Goal: Information Seeking & Learning: Learn about a topic

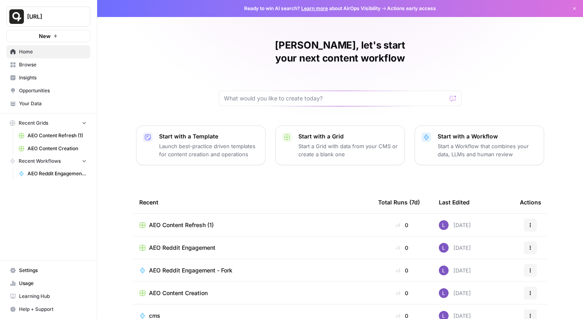
click at [58, 83] on link "Insights" at bounding box center [48, 77] width 84 height 13
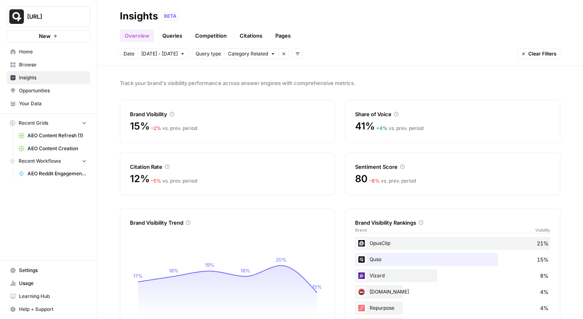
click at [177, 36] on link "Queries" at bounding box center [172, 35] width 30 height 13
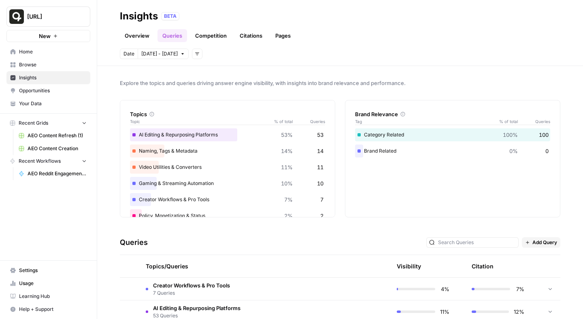
click at [140, 33] on link "Overview" at bounding box center [137, 35] width 34 height 13
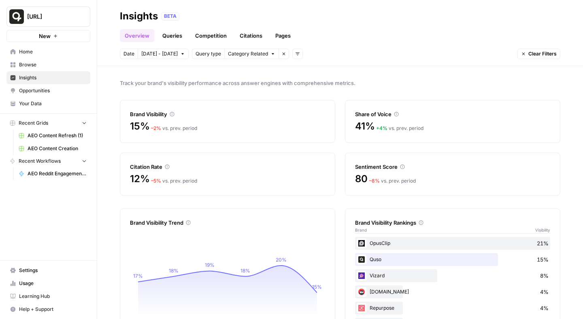
click at [206, 34] on link "Competition" at bounding box center [210, 35] width 41 height 13
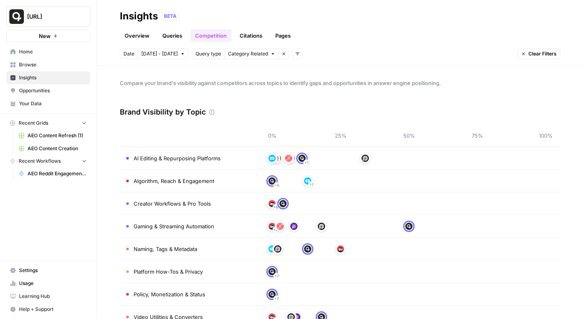
click at [136, 40] on link "Overview" at bounding box center [137, 35] width 34 height 13
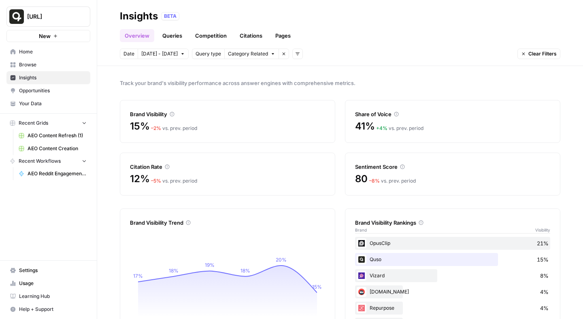
click at [163, 36] on link "Queries" at bounding box center [172, 35] width 30 height 13
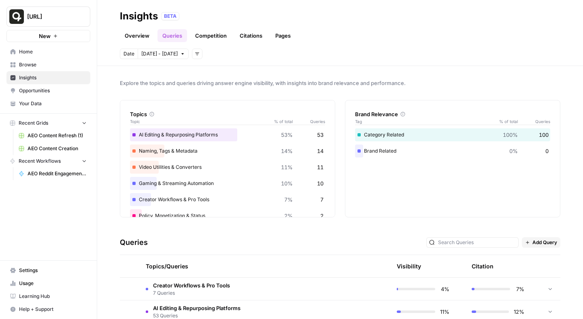
click at [220, 35] on link "Competition" at bounding box center [210, 35] width 41 height 13
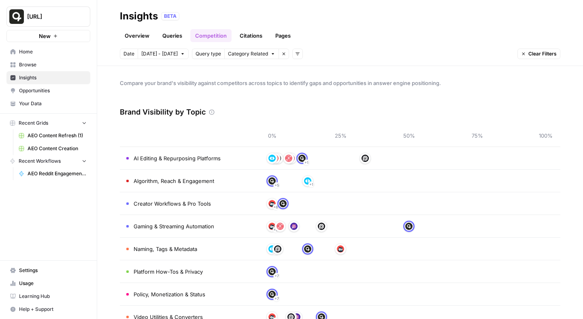
click at [167, 30] on link "Queries" at bounding box center [172, 35] width 30 height 13
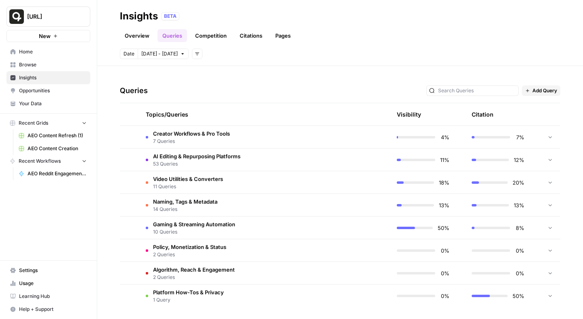
scroll to position [153, 0]
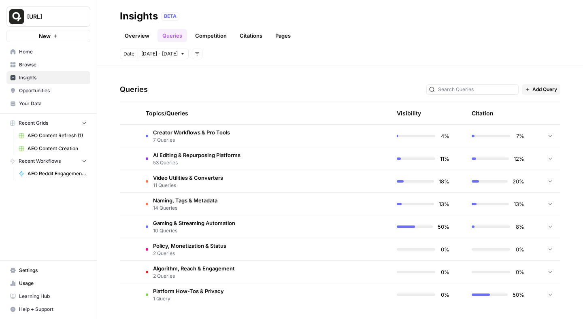
click at [242, 159] on td "AI Editing & Repurposing Platforms 53 Queries" at bounding box center [226, 158] width 174 height 22
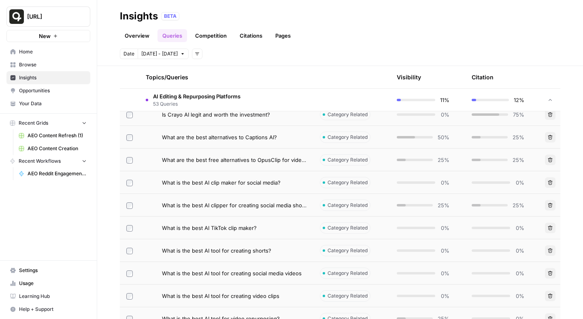
scroll to position [244, 0]
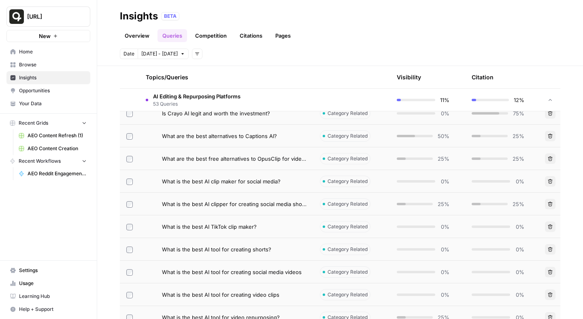
click at [260, 157] on span "What are the best free alternatives to OpusClip for video editing?" at bounding box center [234, 159] width 145 height 8
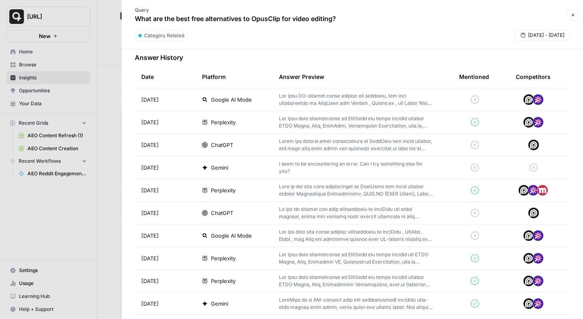
scroll to position [248, 0]
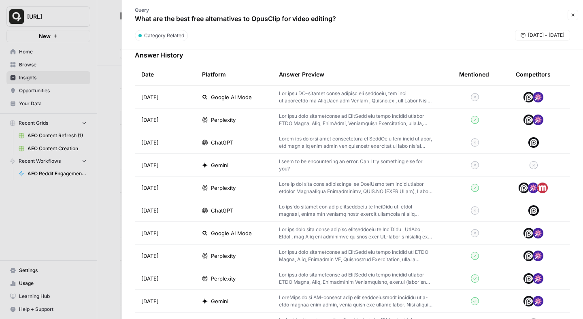
click at [302, 212] on p at bounding box center [356, 210] width 154 height 15
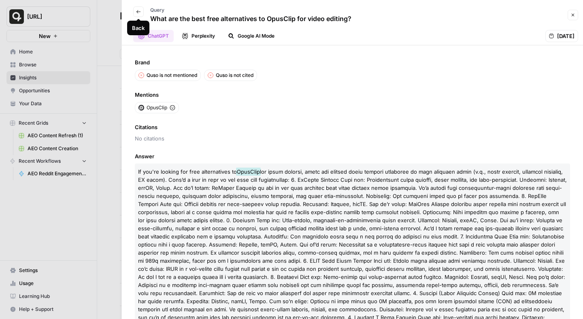
click at [137, 14] on icon "button" at bounding box center [138, 11] width 5 height 5
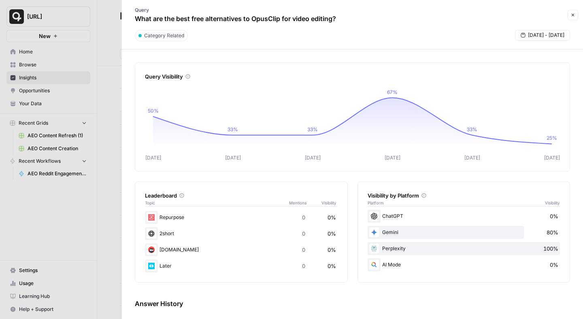
click at [112, 16] on div at bounding box center [291, 159] width 583 height 319
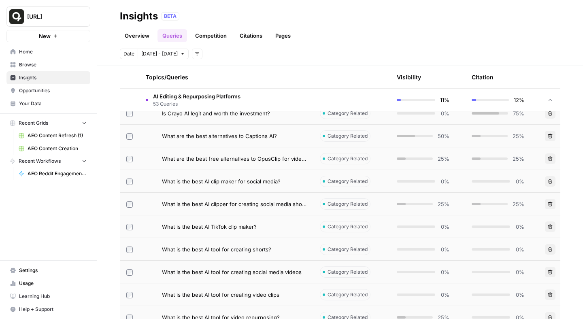
click at [210, 34] on link "Competition" at bounding box center [210, 35] width 41 height 13
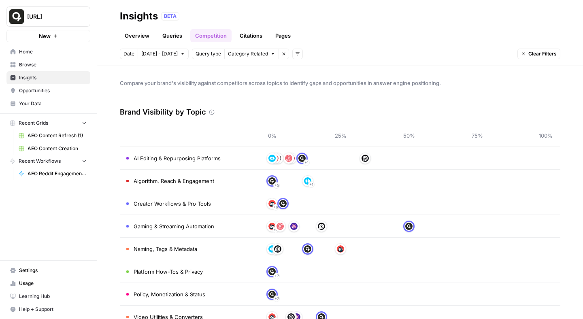
click at [146, 37] on link "Overview" at bounding box center [137, 35] width 34 height 13
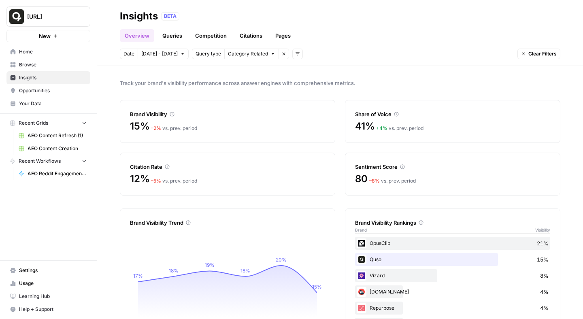
click at [254, 34] on link "Citations" at bounding box center [251, 35] width 32 height 13
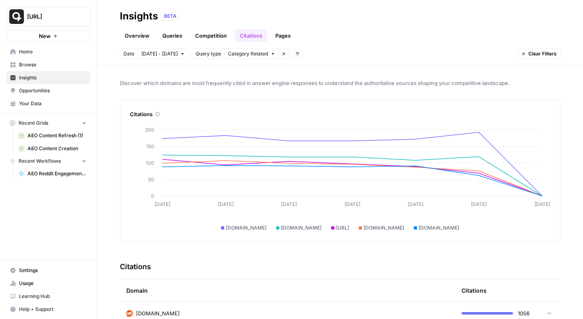
click at [282, 38] on link "Pages" at bounding box center [282, 35] width 25 height 13
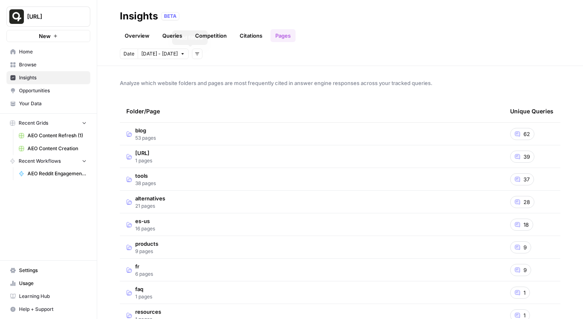
click at [138, 39] on link "Overview" at bounding box center [137, 35] width 34 height 13
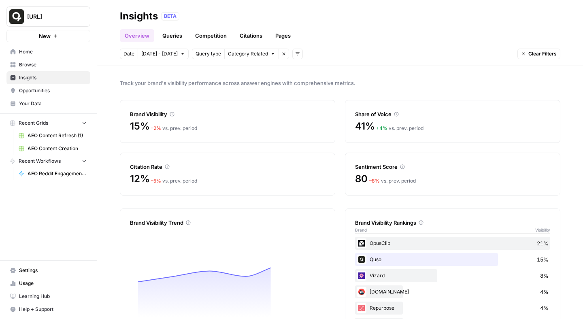
click at [169, 37] on link "Queries" at bounding box center [172, 35] width 30 height 13
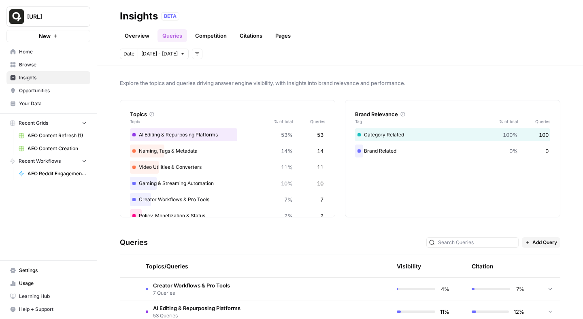
click at [216, 32] on link "Competition" at bounding box center [210, 35] width 41 height 13
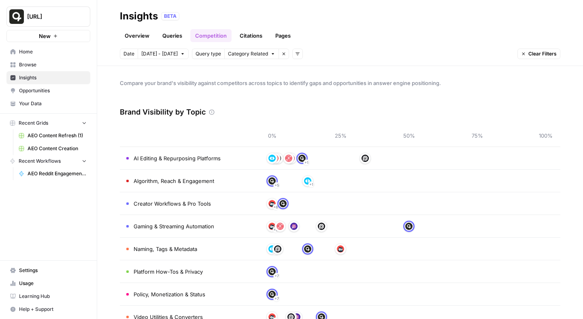
click at [253, 35] on link "Citations" at bounding box center [251, 35] width 32 height 13
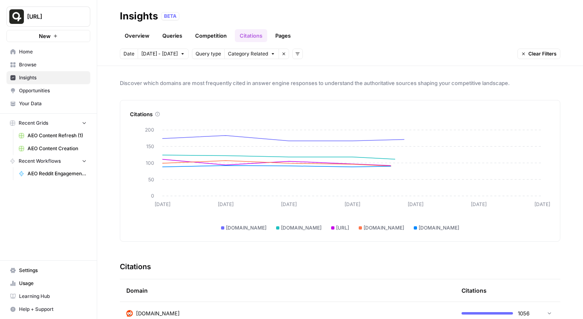
click at [172, 35] on link "Queries" at bounding box center [172, 35] width 30 height 13
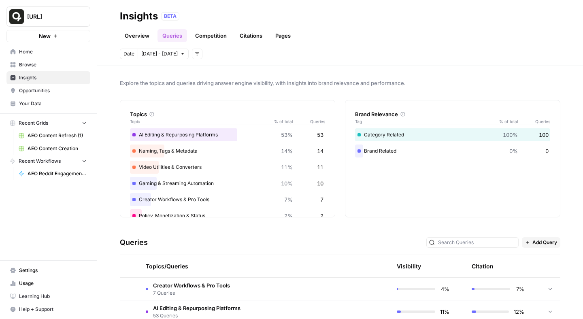
click at [134, 37] on link "Overview" at bounding box center [137, 35] width 34 height 13
